Goal: Task Accomplishment & Management: Use online tool/utility

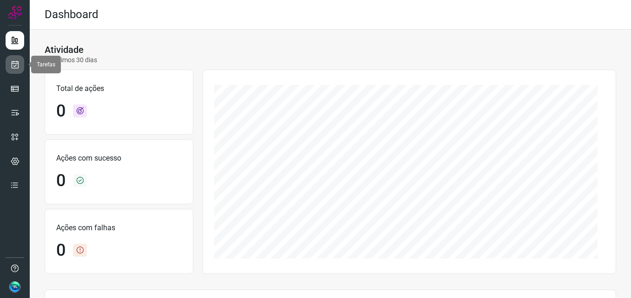
click at [7, 66] on link at bounding box center [15, 64] width 19 height 19
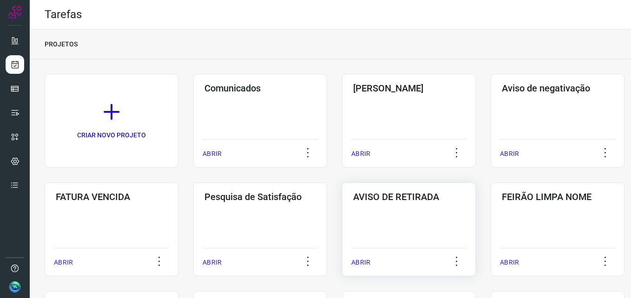
click at [404, 203] on div "AVISO DE RETIRADA ABRIR" at bounding box center [409, 229] width 134 height 94
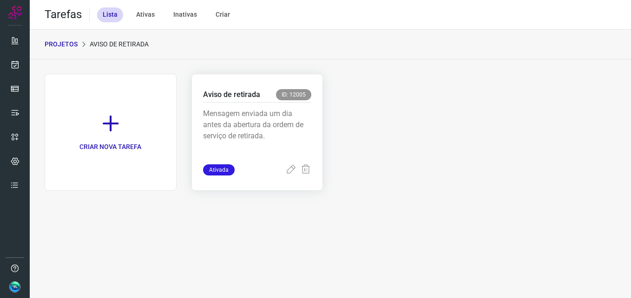
click at [244, 119] on p "Mensagem enviada um dia antes da abertura da ordem de serviço de retirada." at bounding box center [257, 131] width 109 height 46
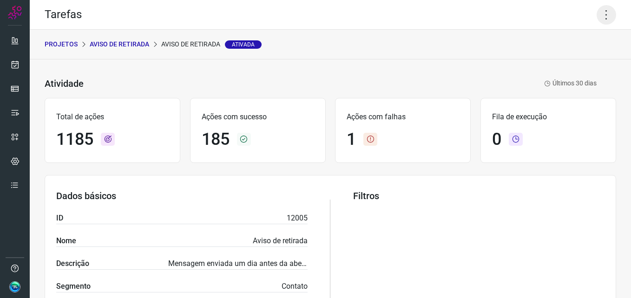
click at [596, 17] on icon at bounding box center [606, 15] width 20 height 20
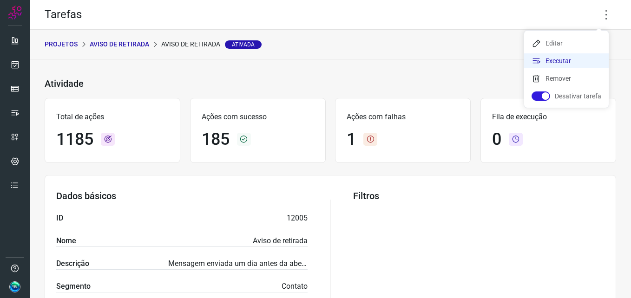
click at [573, 59] on li "Executar" at bounding box center [566, 60] width 85 height 15
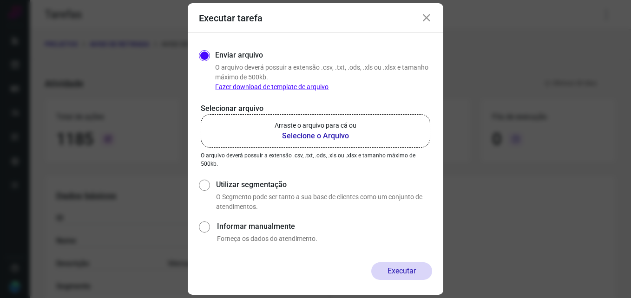
click at [295, 128] on p "Arraste o arquivo para cá ou" at bounding box center [315, 126] width 82 height 10
click at [0, 0] on input "Arraste o arquivo para cá ou Selecione o Arquivo" at bounding box center [0, 0] width 0 height 0
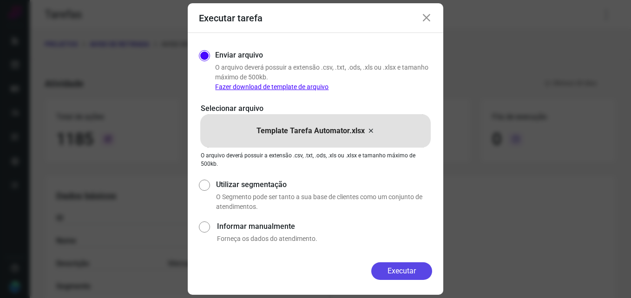
click at [406, 273] on button "Executar" at bounding box center [401, 271] width 61 height 18
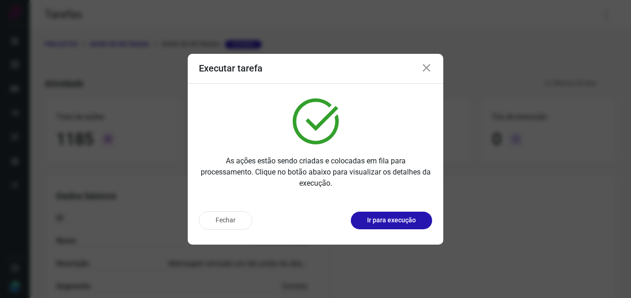
click at [384, 211] on div "Fechar Ir para execução" at bounding box center [315, 220] width 233 height 19
click at [389, 219] on p "Ir para execução" at bounding box center [391, 220] width 49 height 10
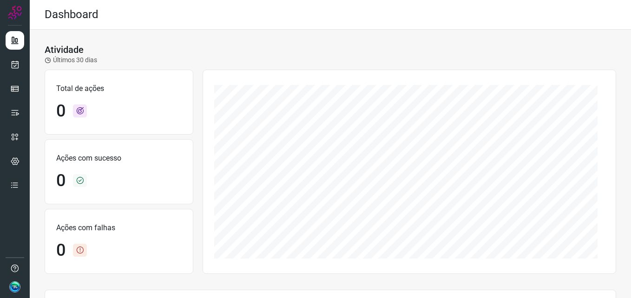
click at [193, 0] on div "Dashboard" at bounding box center [330, 15] width 601 height 30
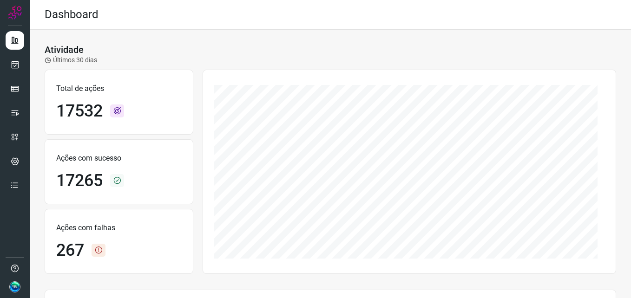
drag, startPoint x: 302, startPoint y: 33, endPoint x: 322, endPoint y: 78, distance: 49.9
